Goal: Information Seeking & Learning: Check status

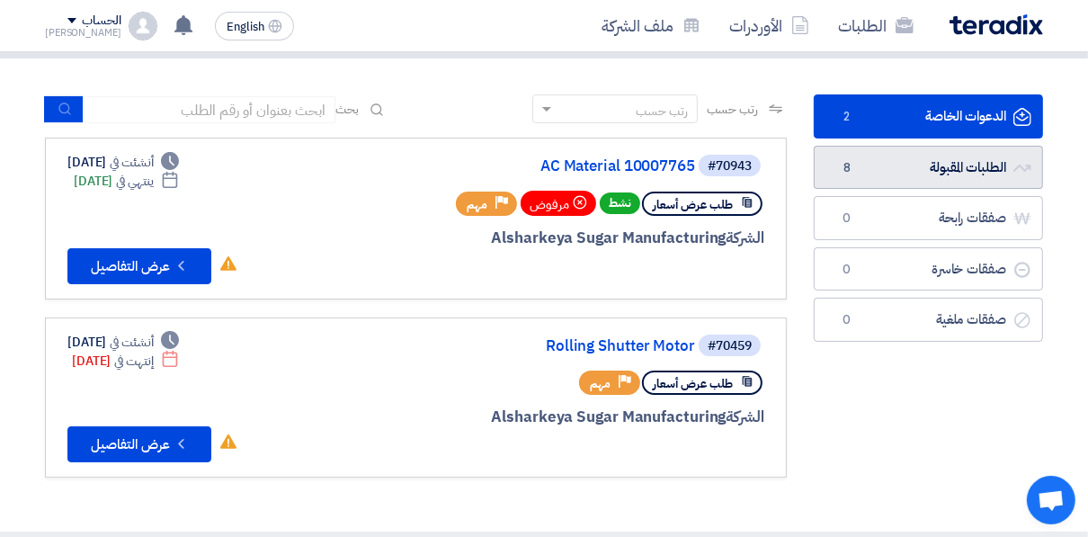
click at [890, 150] on link "الطلبات المقبولة الطلبات المقبولة 8" at bounding box center [927, 168] width 229 height 44
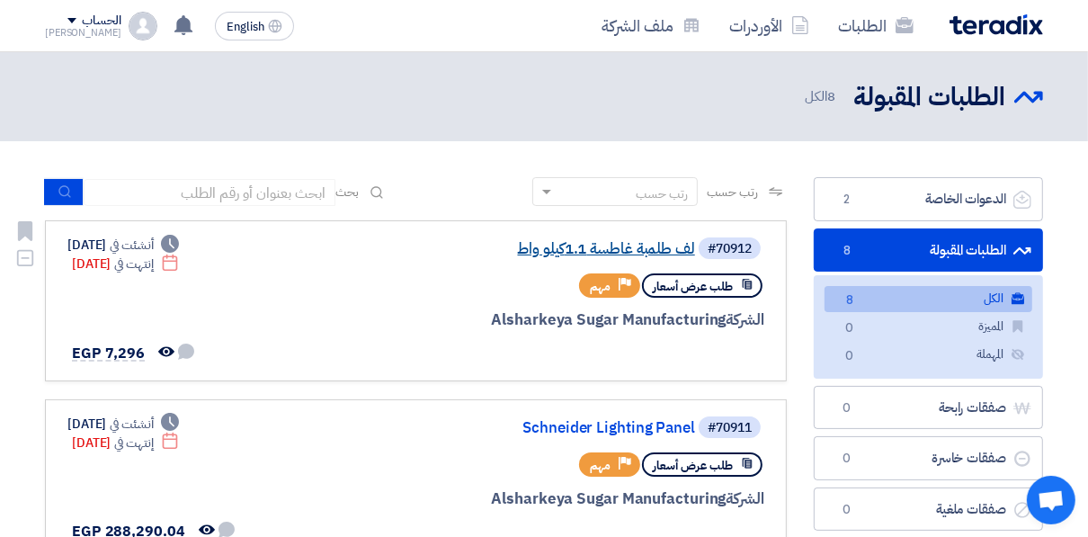
click at [581, 254] on link "لف طلمبة غاطسة 1.1كيلو واط" at bounding box center [515, 249] width 360 height 16
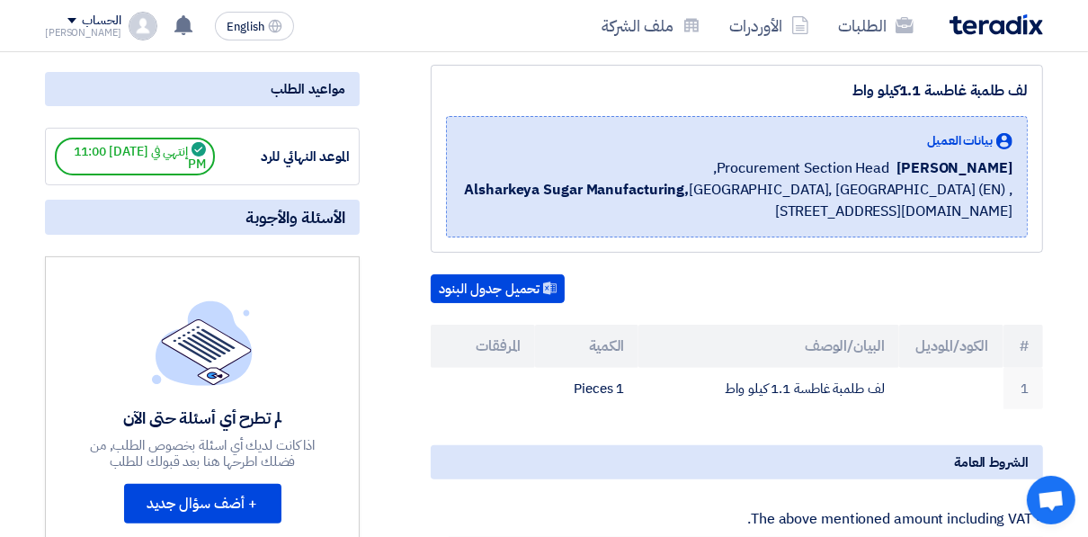
scroll to position [72, 0]
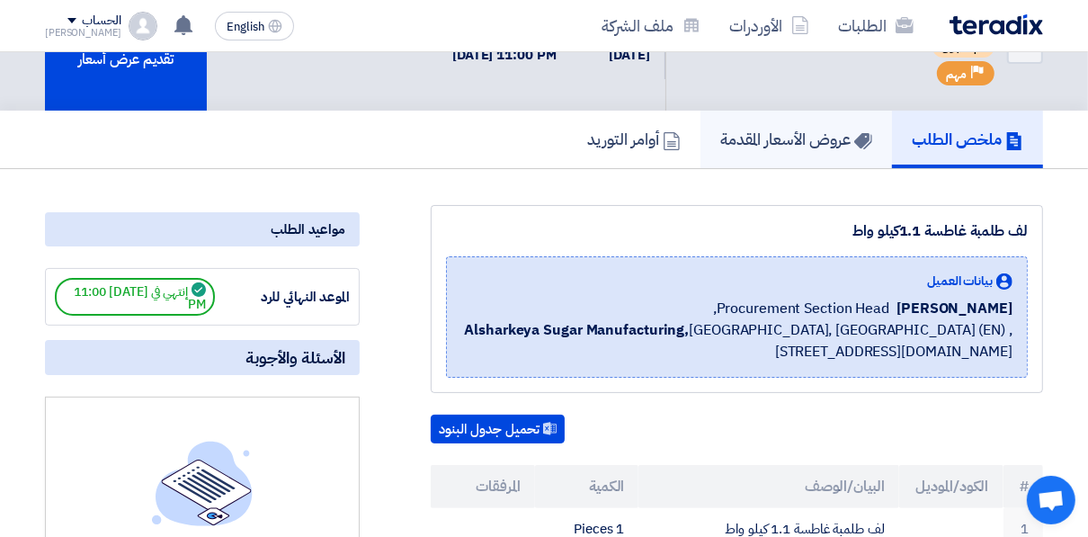
click at [820, 135] on h5 "عروض الأسعار المقدمة" at bounding box center [796, 139] width 152 height 21
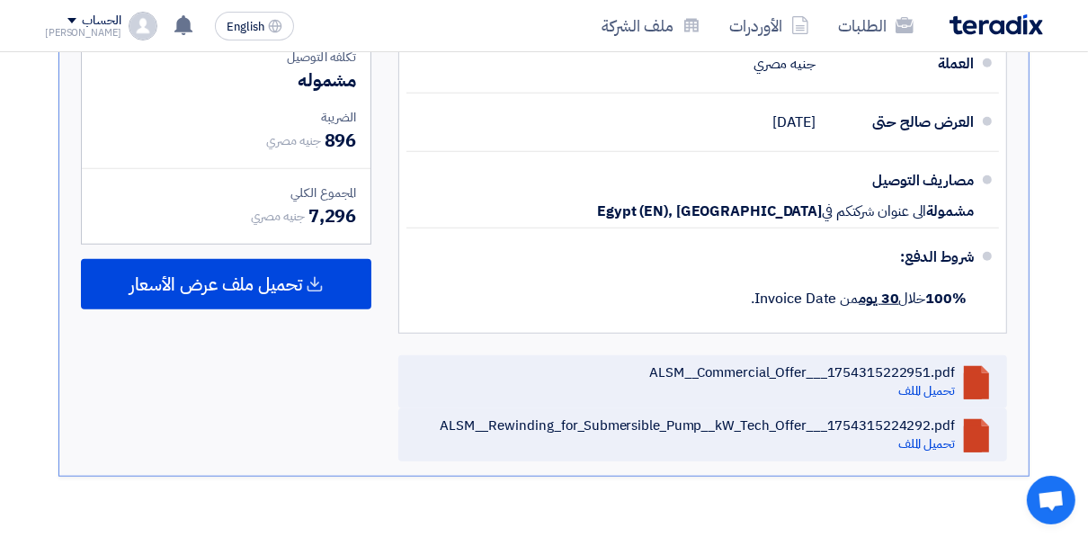
scroll to position [863, 0]
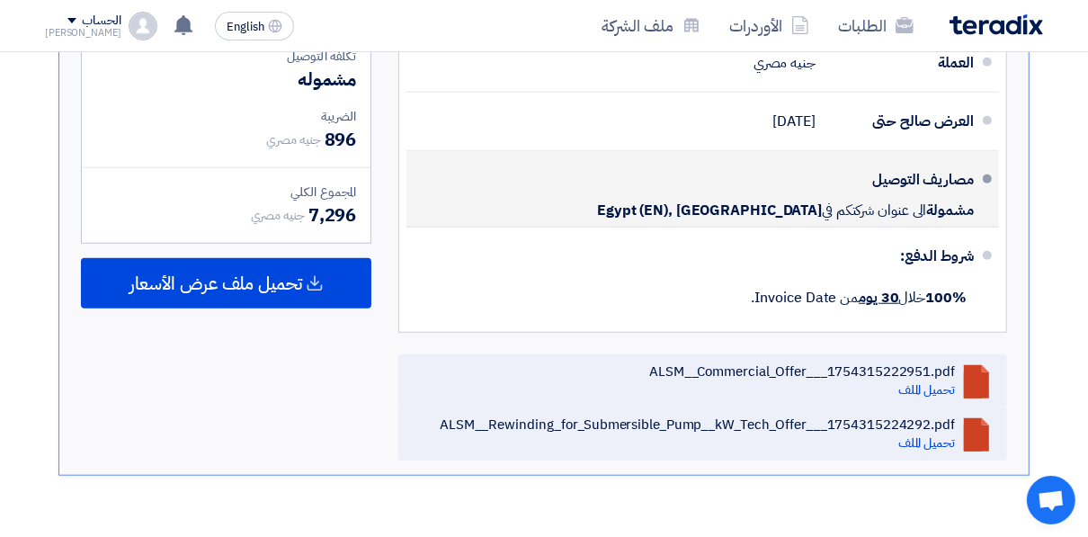
click at [901, 182] on div "مصاريف التوصيل" at bounding box center [902, 179] width 144 height 43
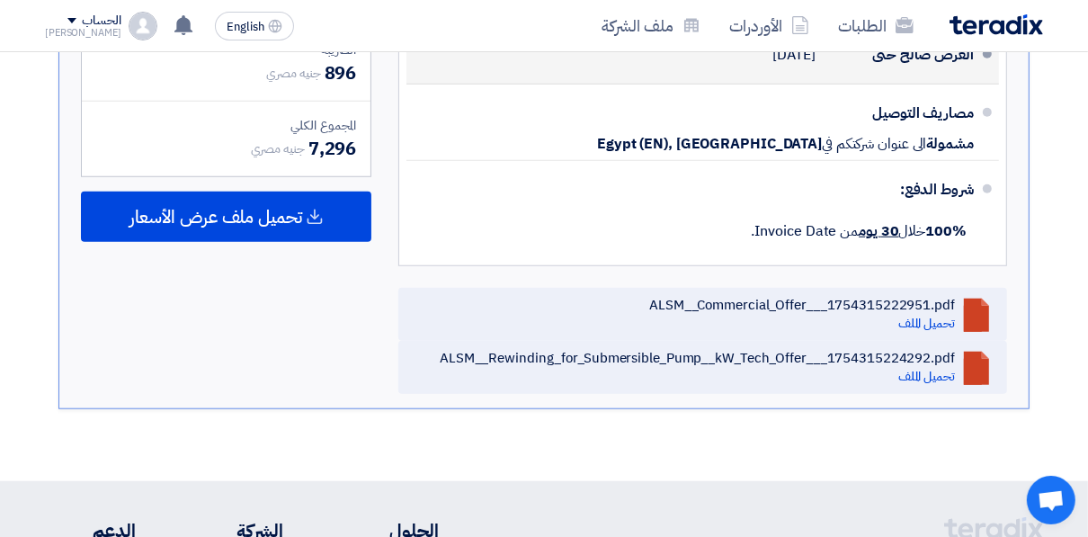
scroll to position [935, 0]
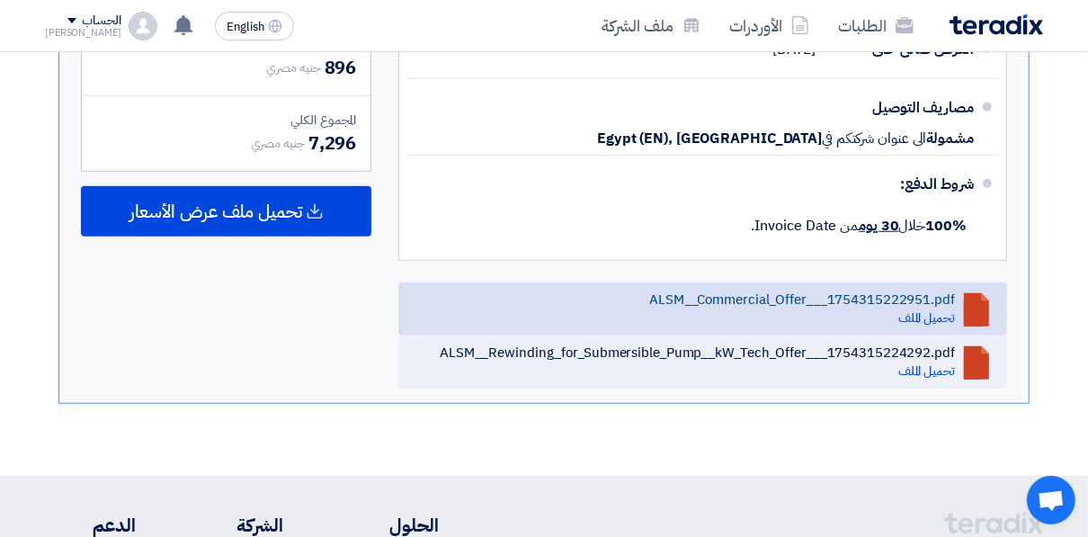
click at [804, 302] on div "ALSM__Commercial_Offer___1754315222951.pdf" at bounding box center [802, 299] width 306 height 16
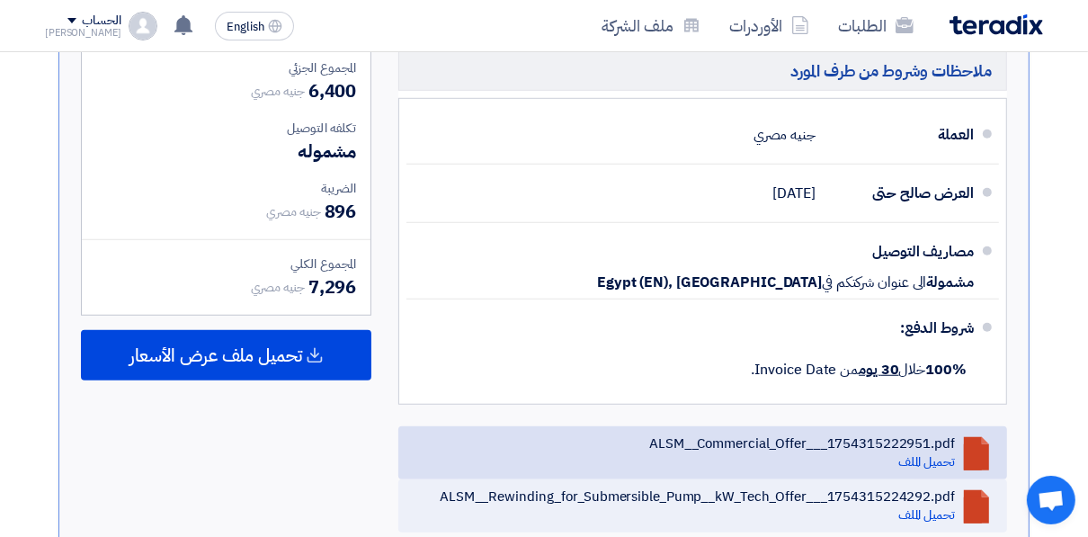
scroll to position [719, 0]
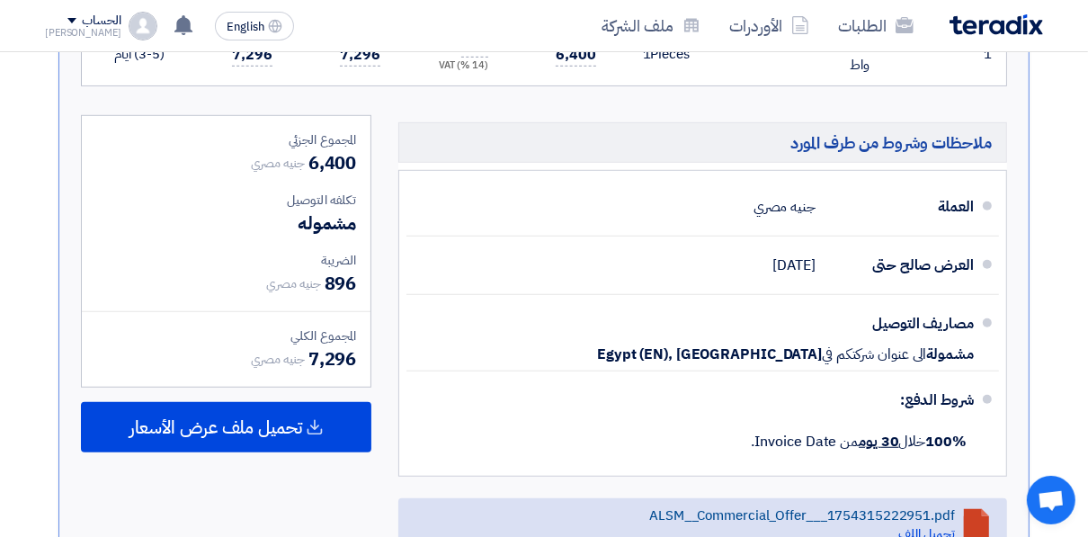
click at [814, 517] on div "ALSM__Commercial_Offer___1754315222951.pdf" at bounding box center [802, 515] width 306 height 16
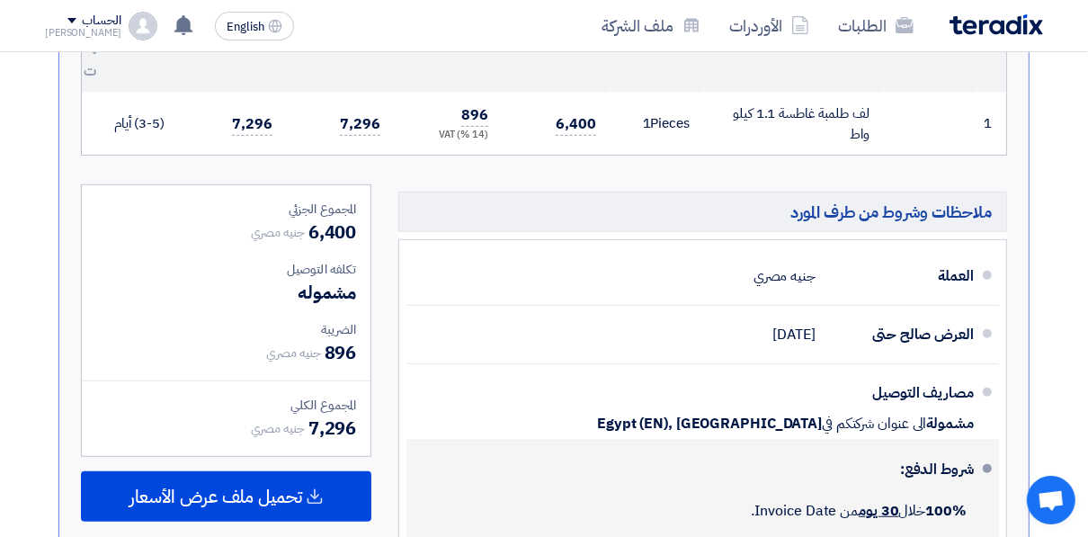
scroll to position [861, 0]
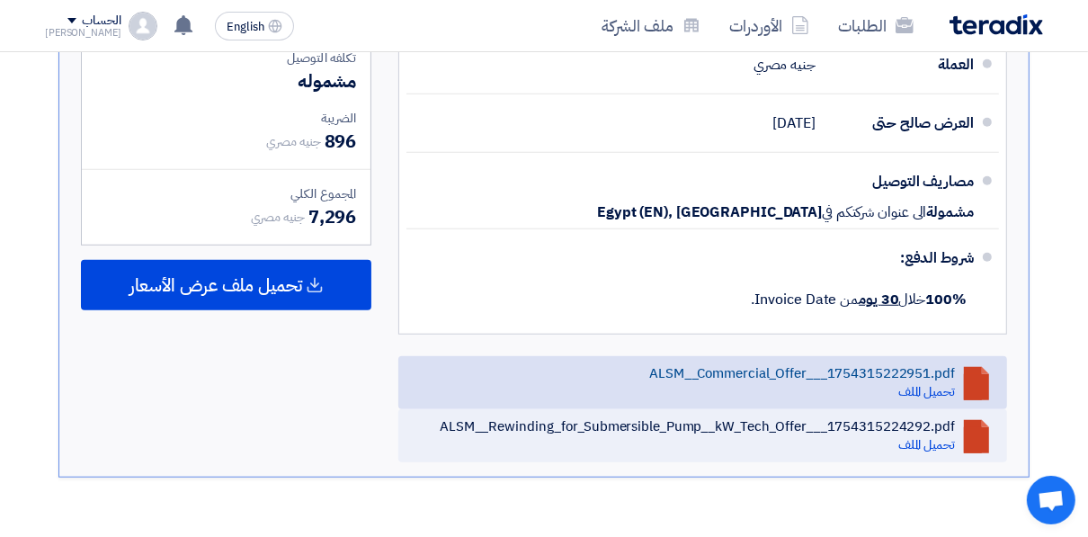
click at [781, 387] on div "ALSM__Commercial_Offer___1754315222951.pdf تحميل الملف" at bounding box center [802, 382] width 306 height 35
